Goal: Navigation & Orientation: Find specific page/section

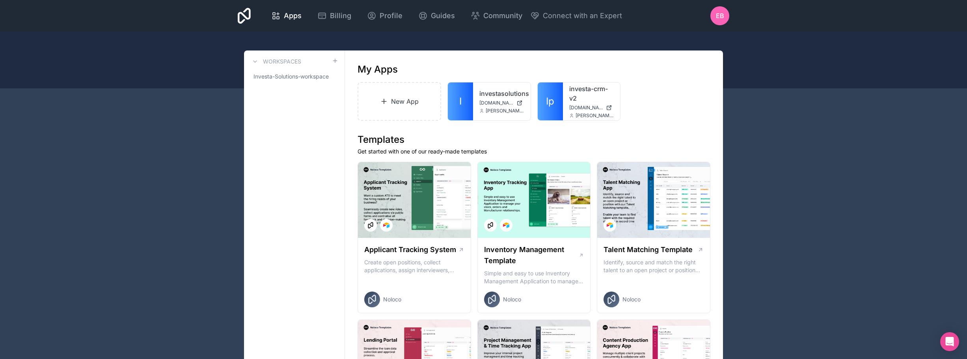
click at [0, 0] on icon at bounding box center [0, 0] width 0 height 0
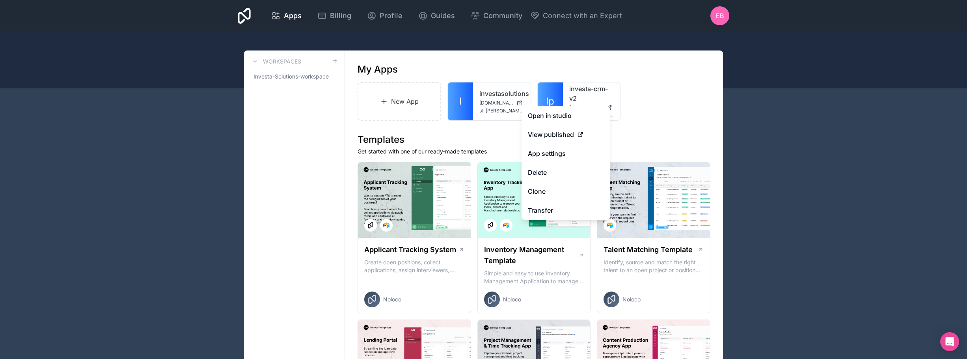
click at [573, 150] on link "App settings" at bounding box center [565, 153] width 88 height 19
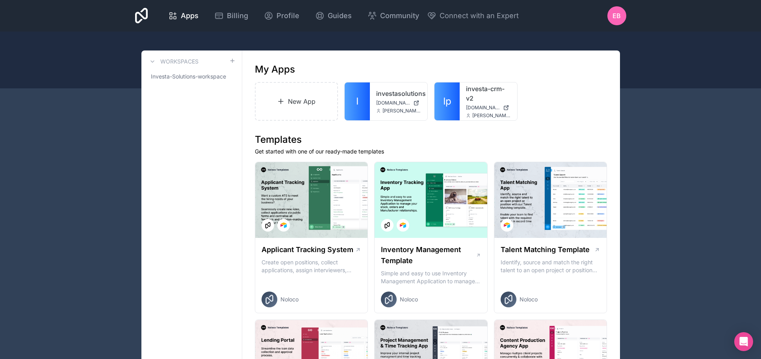
click at [0, 0] on div at bounding box center [0, 0] width 0 height 0
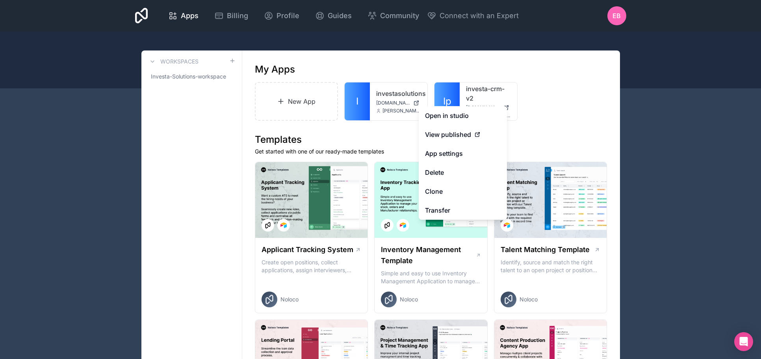
click at [467, 93] on link "investa-crm-v2" at bounding box center [488, 93] width 45 height 19
